Goal: Information Seeking & Learning: Learn about a topic

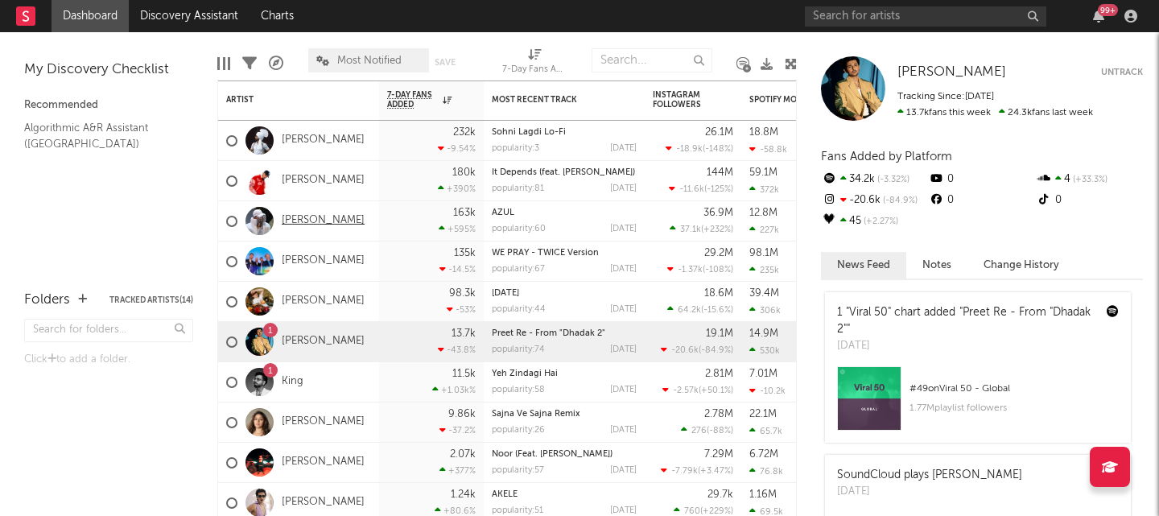
click at [328, 219] on link "[PERSON_NAME]" at bounding box center [323, 221] width 83 height 14
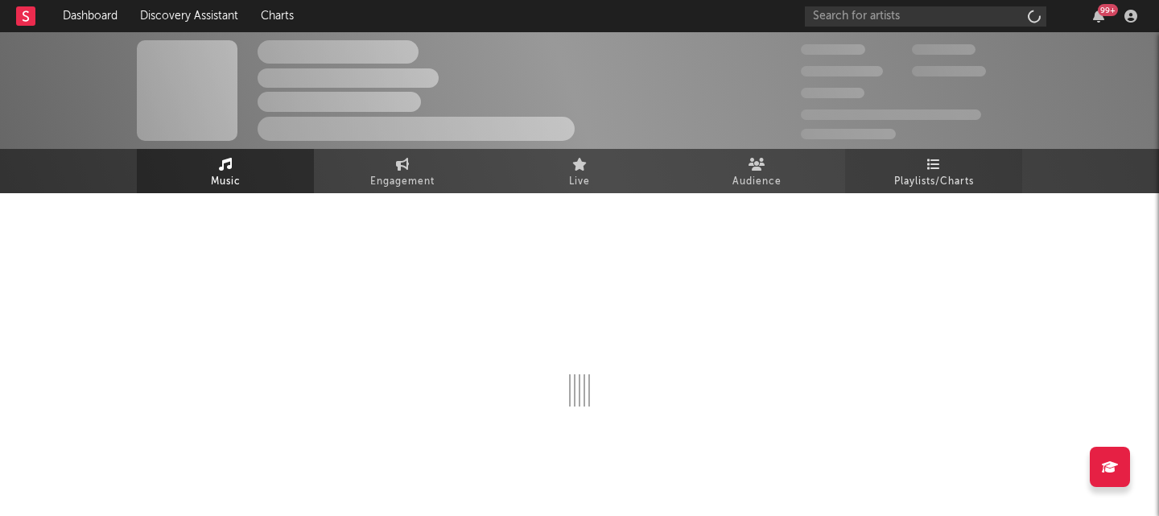
click at [915, 180] on span "Playlists/Charts" at bounding box center [934, 181] width 80 height 19
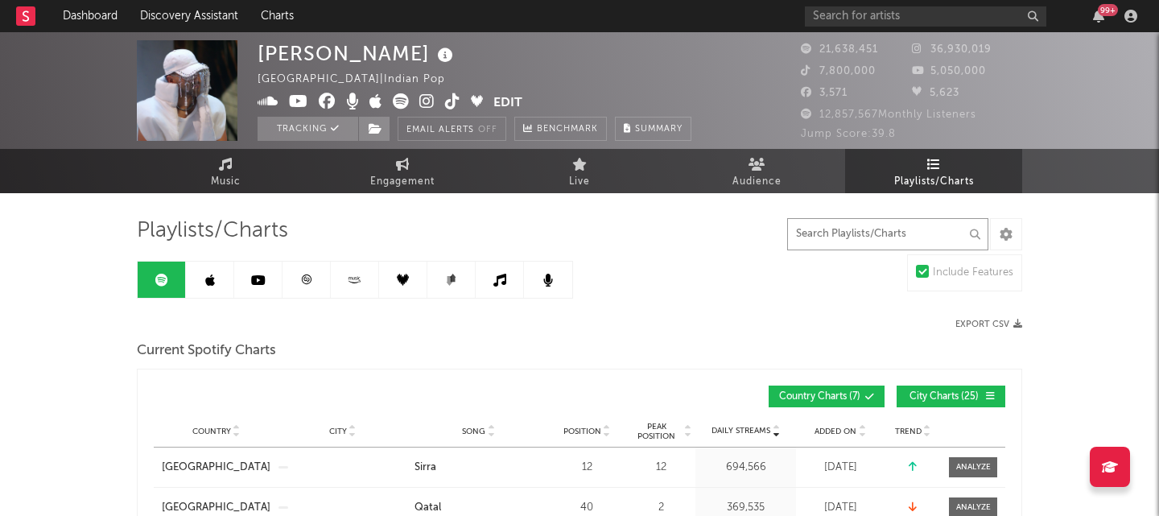
click at [904, 235] on input "text" at bounding box center [887, 234] width 201 height 32
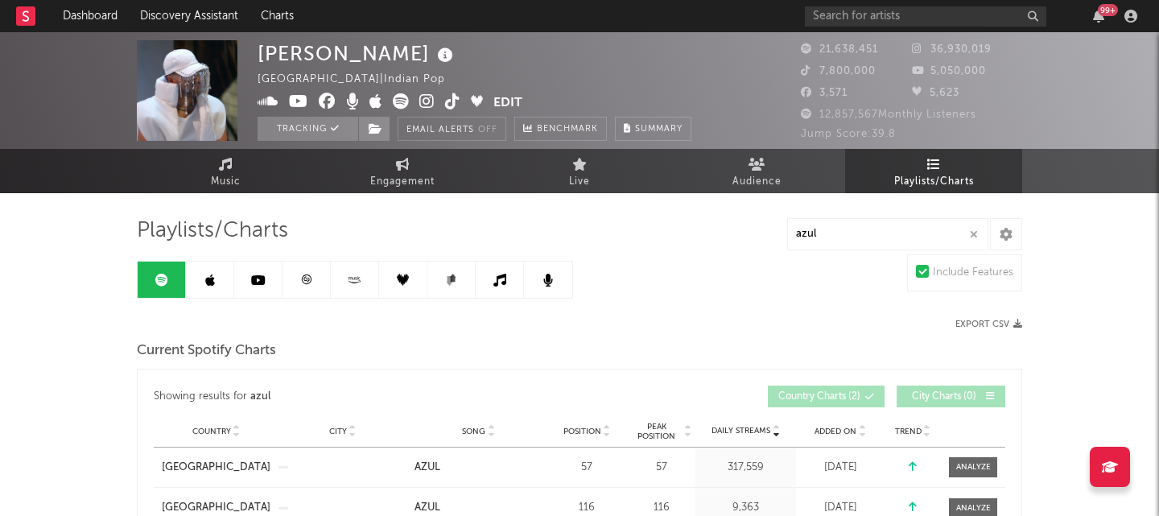
click at [299, 291] on link at bounding box center [306, 280] width 48 height 36
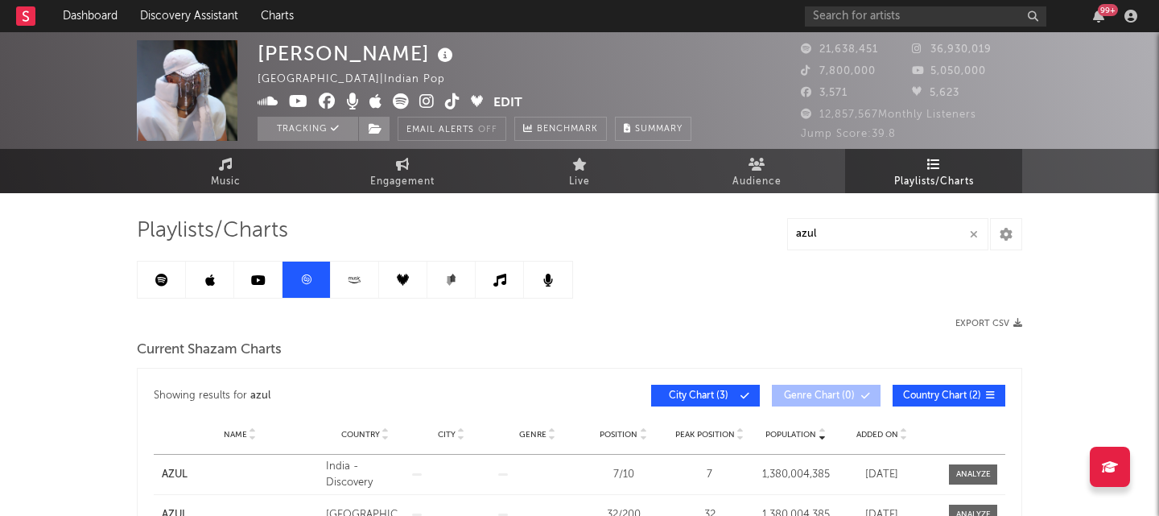
click at [268, 282] on link at bounding box center [258, 280] width 48 height 36
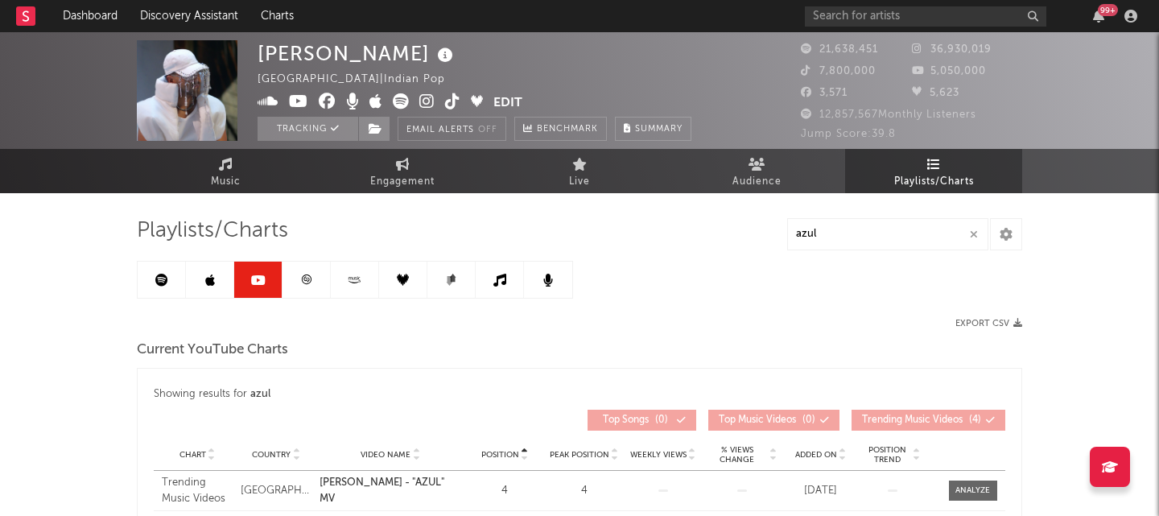
click at [306, 278] on icon at bounding box center [306, 280] width 12 height 12
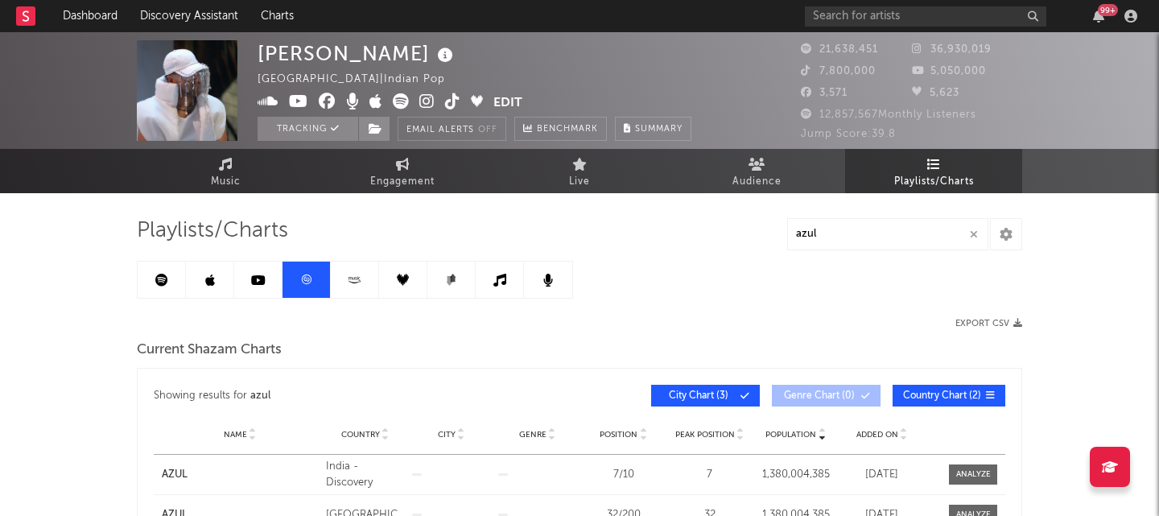
click at [163, 282] on icon at bounding box center [161, 280] width 13 height 13
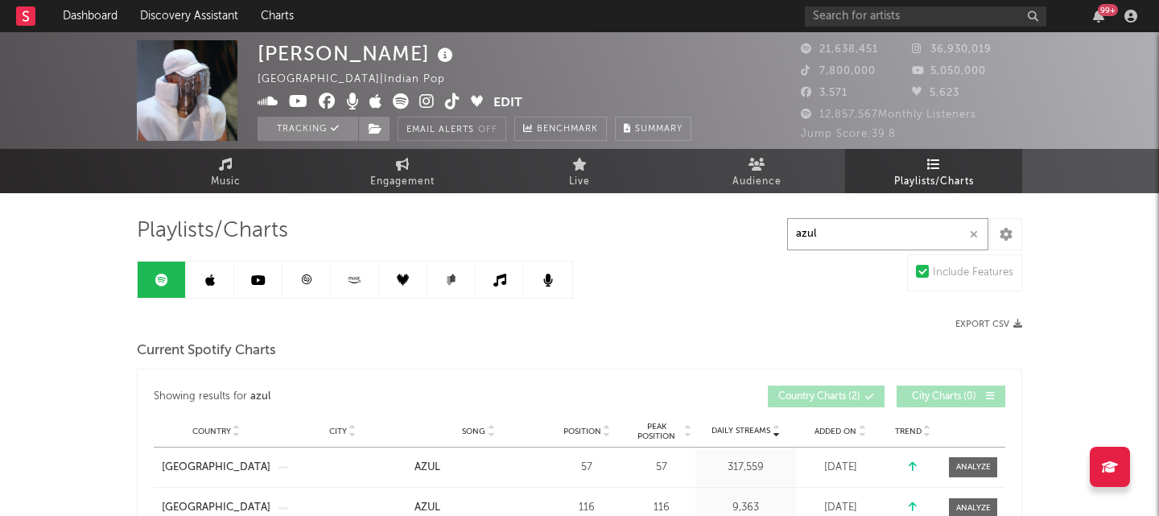
click at [881, 233] on input "azul" at bounding box center [887, 234] width 201 height 32
type input "a"
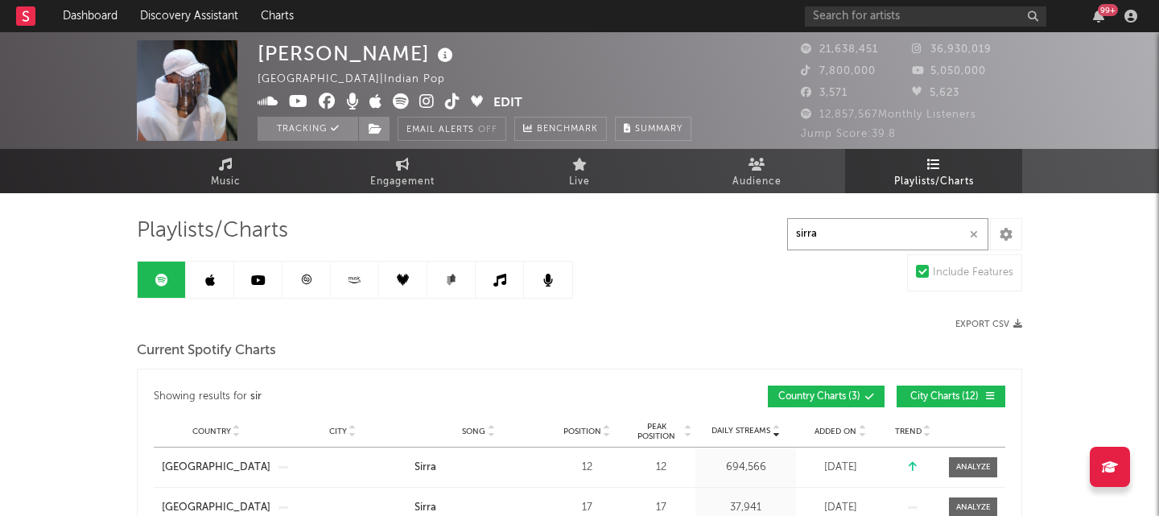
type input "sirra"
click at [272, 278] on link at bounding box center [258, 280] width 48 height 36
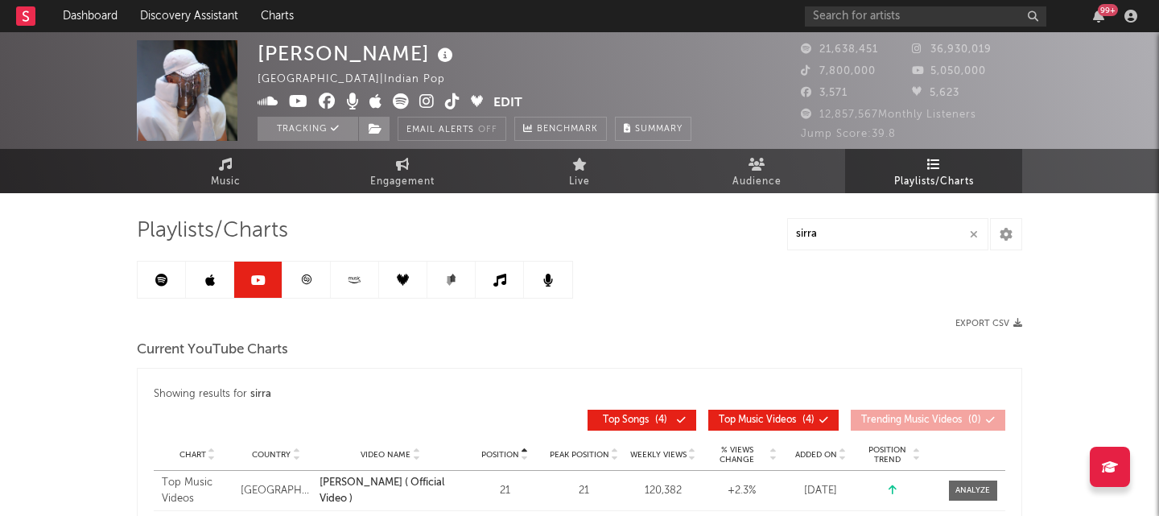
click at [311, 282] on icon at bounding box center [307, 279] width 10 height 10
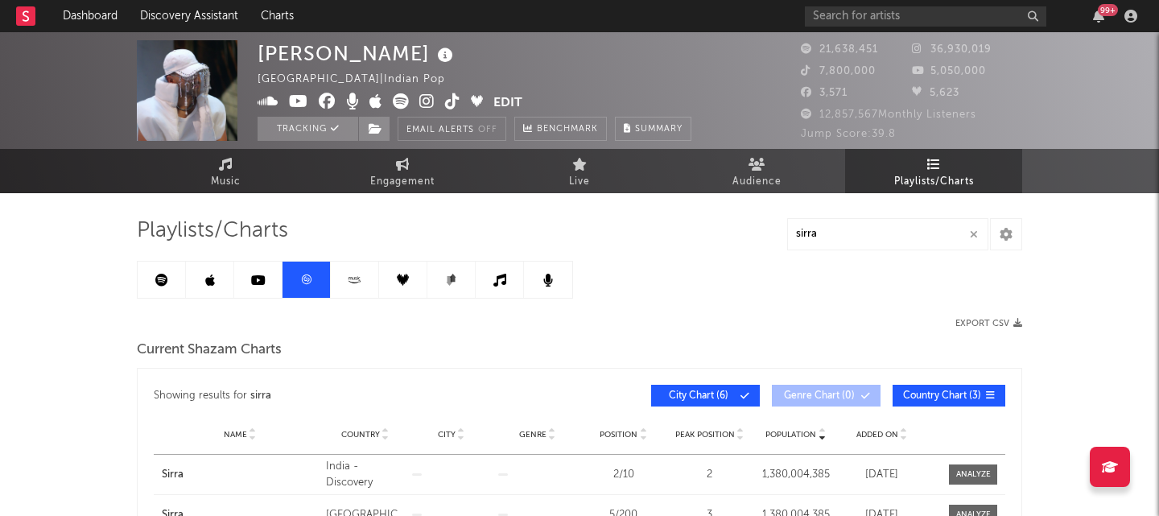
click at [262, 287] on link at bounding box center [258, 280] width 48 height 36
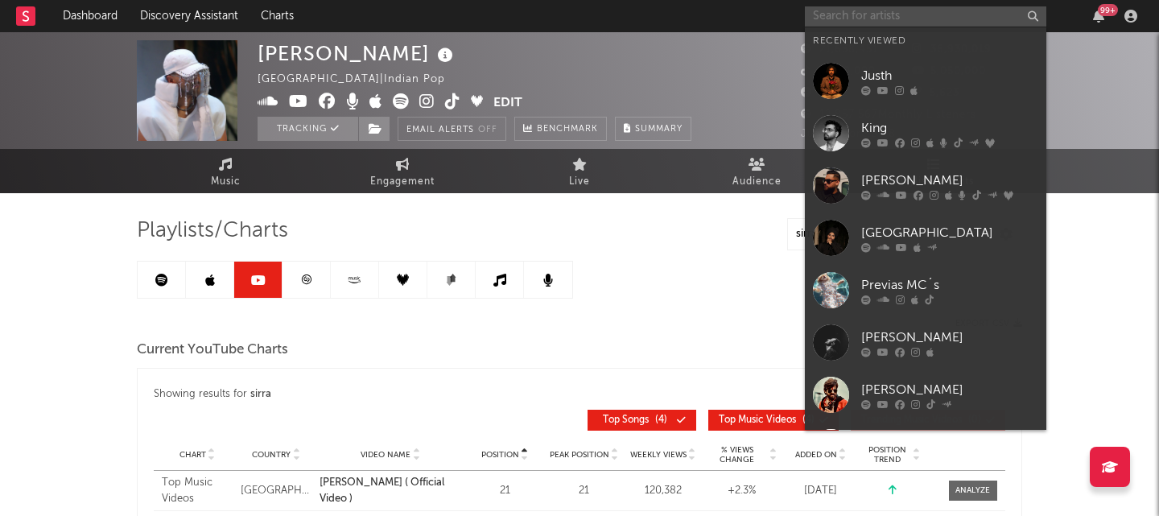
click at [991, 16] on input "text" at bounding box center [925, 16] width 241 height 20
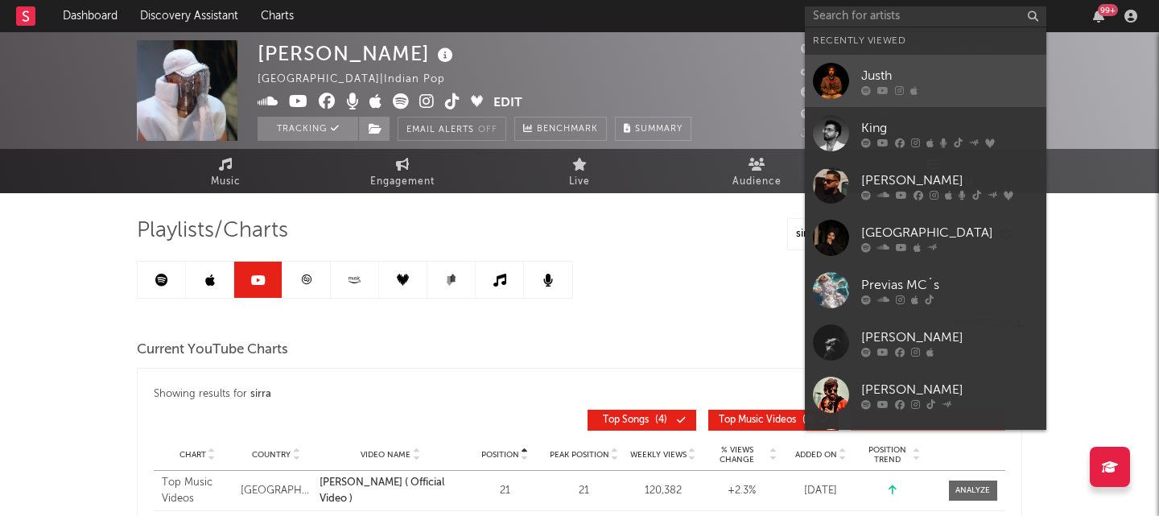
click at [1015, 84] on div "Justh" at bounding box center [949, 75] width 177 height 19
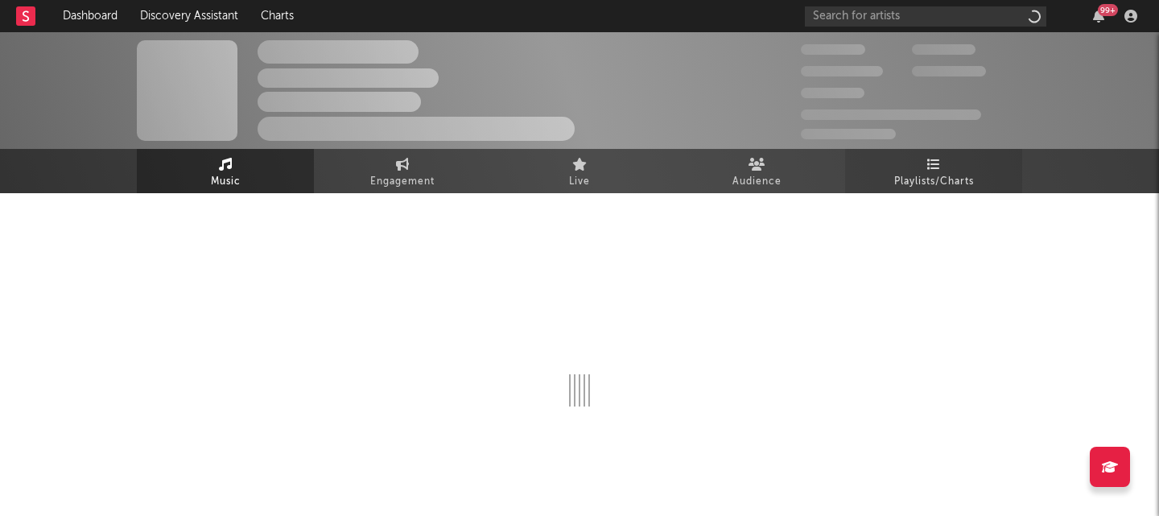
click at [908, 180] on span "Playlists/Charts" at bounding box center [934, 181] width 80 height 19
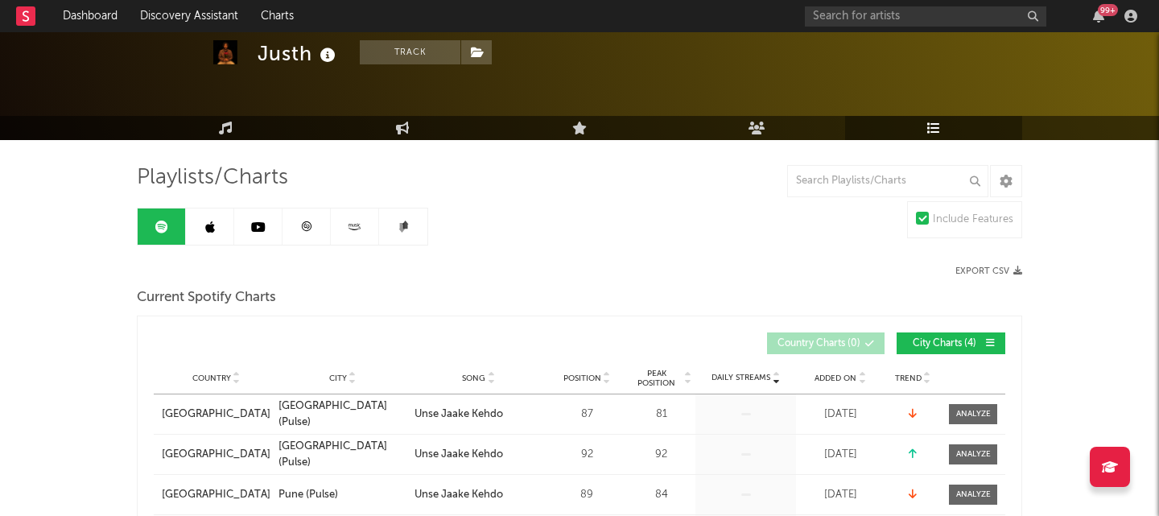
scroll to position [48, 0]
